Goal: Register for event/course

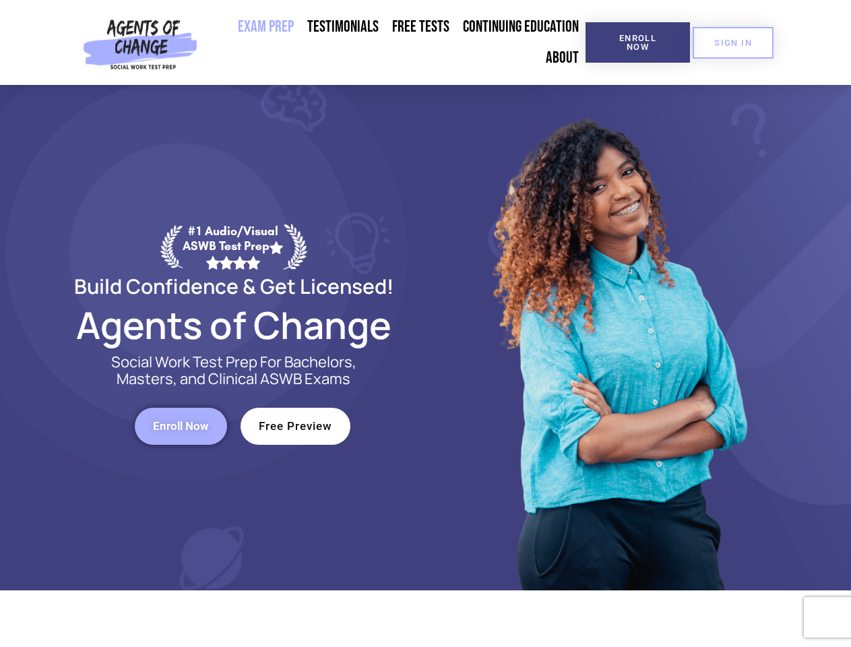
click at [426, 323] on div at bounding box center [618, 337] width 384 height 505
click at [637, 42] on span "Enroll Now" at bounding box center [637, 43] width 61 height 18
click at [733, 42] on span "SIGN IN" at bounding box center [733, 42] width 38 height 9
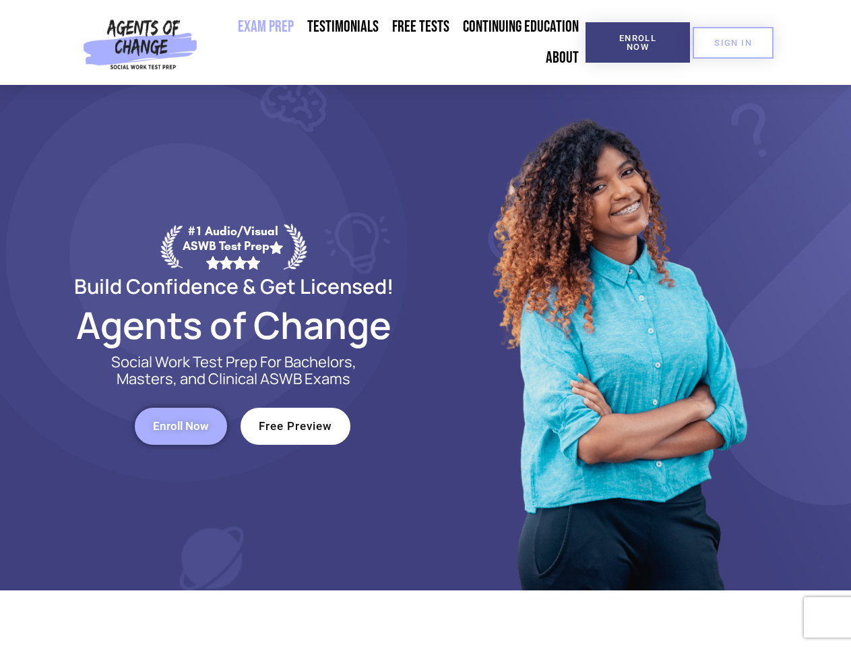
click at [181, 426] on span "Enroll Now" at bounding box center [181, 425] width 56 height 11
click at [295, 426] on span "Free Preview" at bounding box center [295, 425] width 73 height 11
